Goal: Task Accomplishment & Management: Use online tool/utility

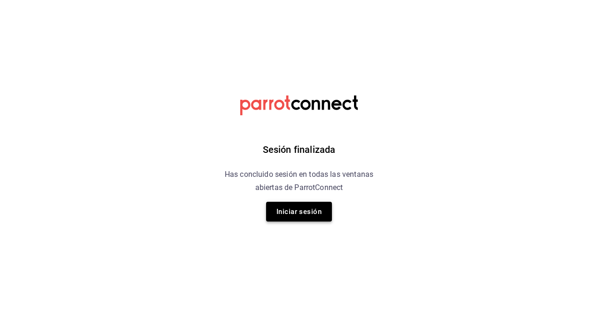
click at [285, 205] on button "Iniciar sesión" at bounding box center [299, 212] width 66 height 20
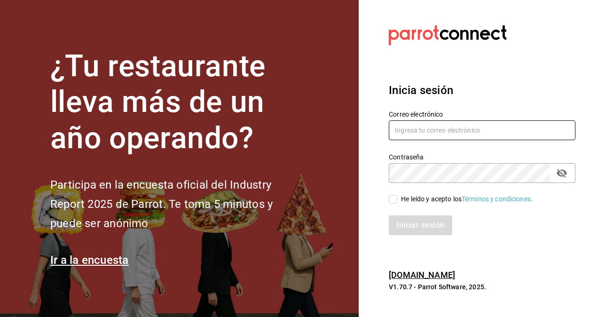
type input "hugo.cordero@grupocosteno.com"
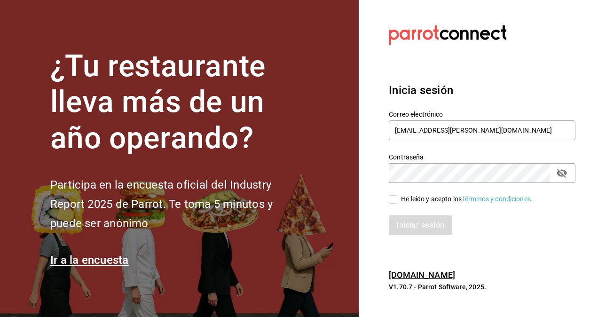
click at [393, 198] on input "He leído y acepto los Términos y condiciones." at bounding box center [393, 199] width 8 height 8
checkbox input "true"
click at [414, 223] on button "Iniciar sesión" at bounding box center [421, 225] width 64 height 20
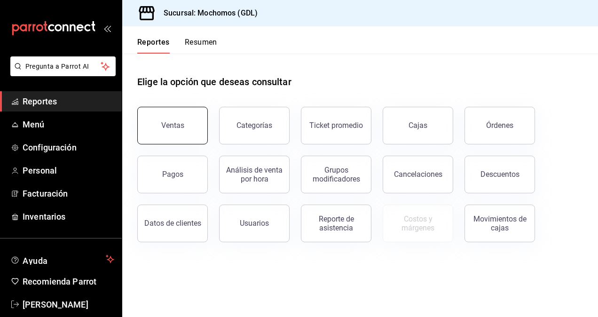
click at [169, 121] on div "Ventas" at bounding box center [172, 125] width 23 height 9
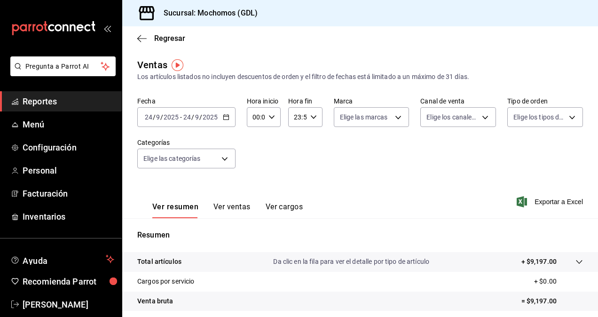
click at [169, 121] on input "2025" at bounding box center [171, 117] width 16 height 8
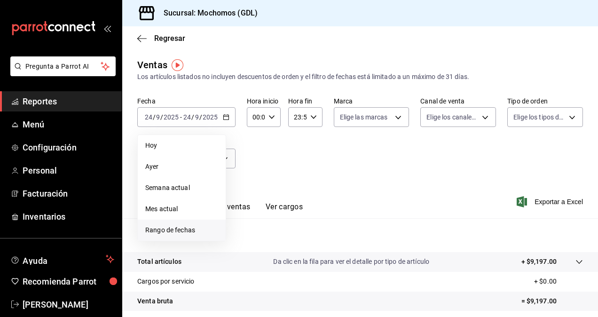
click at [172, 224] on li "Rango de fechas" at bounding box center [182, 230] width 88 height 21
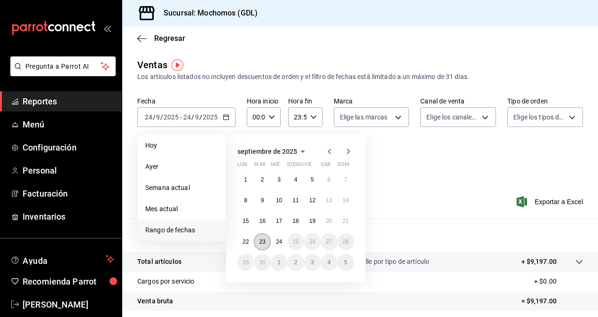
click at [262, 243] on abbr "23" at bounding box center [262, 241] width 6 height 7
click at [277, 242] on abbr "24" at bounding box center [279, 241] width 6 height 7
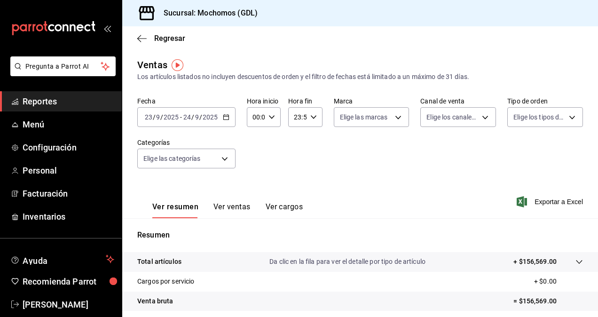
click at [271, 118] on icon "button" at bounding box center [272, 117] width 7 height 7
click at [255, 185] on span "02" at bounding box center [254, 186] width 2 height 8
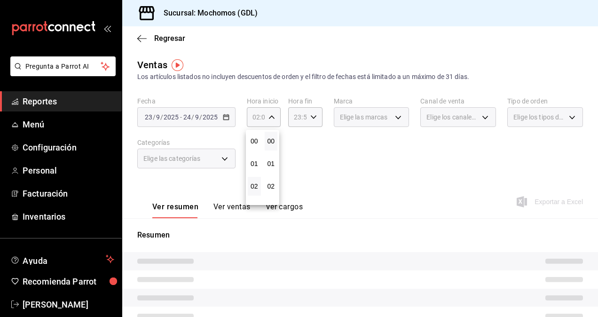
click at [267, 117] on div at bounding box center [299, 158] width 598 height 317
click at [269, 117] on icon "button" at bounding box center [272, 117] width 7 height 7
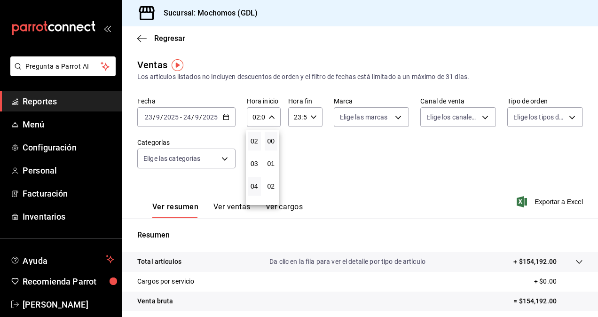
click at [255, 178] on button "04" at bounding box center [254, 186] width 13 height 19
type input "04:00"
click at [373, 117] on div at bounding box center [299, 158] width 598 height 317
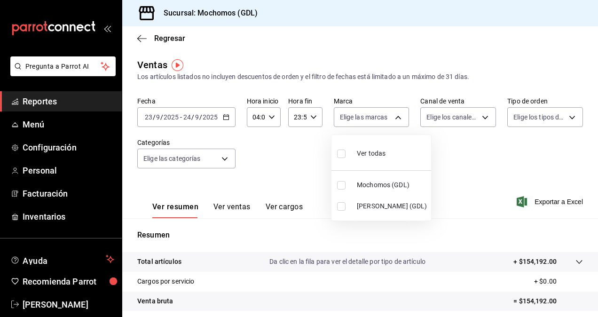
click at [373, 117] on body "Pregunta a Parrot AI Reportes Menú Configuración Personal Facturación Inventari…" at bounding box center [299, 158] width 598 height 317
click at [342, 204] on input "checkbox" at bounding box center [341, 206] width 8 height 8
checkbox input "true"
type input "9cac9703-0c5a-4d8b-addd-5b6b571d65b9"
click at [438, 161] on div at bounding box center [299, 158] width 598 height 317
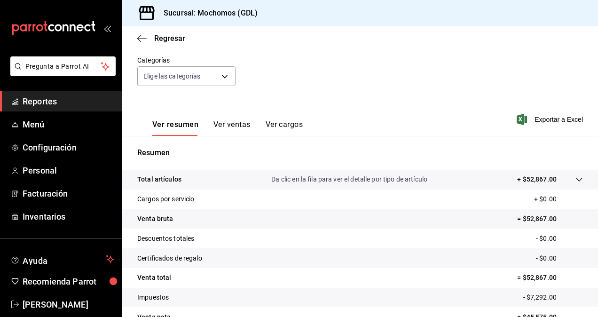
scroll to position [134, 0]
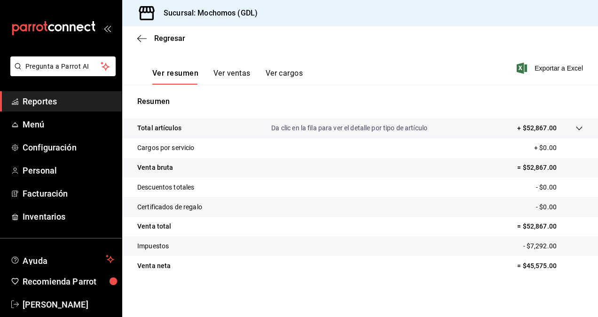
click at [538, 266] on p "= $45,575.00" at bounding box center [550, 266] width 66 height 10
click at [530, 284] on div "Total artículos Da clic en la fila para ver el detalle por tipo de artículo + $…" at bounding box center [360, 203] width 476 height 168
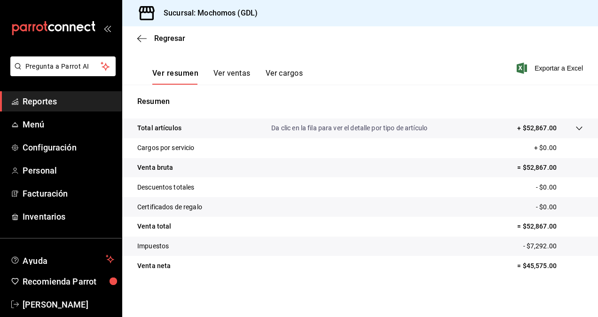
click at [535, 263] on p "= $45,575.00" at bounding box center [550, 266] width 66 height 10
copy p "45,575.00"
click at [549, 67] on span "Exportar a Excel" at bounding box center [551, 68] width 64 height 11
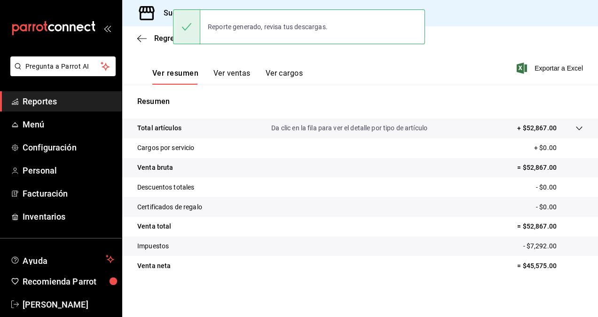
click at [331, 106] on p "Resumen" at bounding box center [360, 101] width 446 height 11
